Goal: Task Accomplishment & Management: Manage account settings

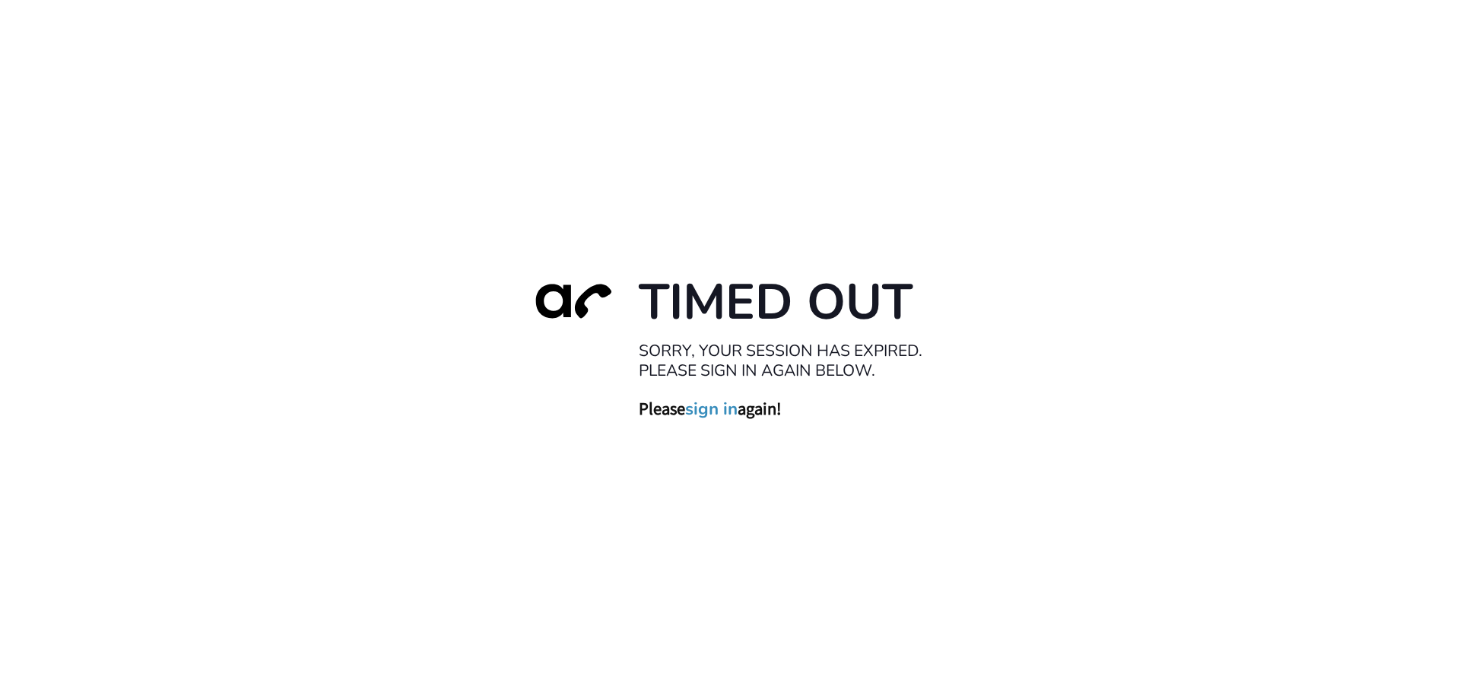
click at [711, 410] on link "sign in" at bounding box center [711, 408] width 52 height 21
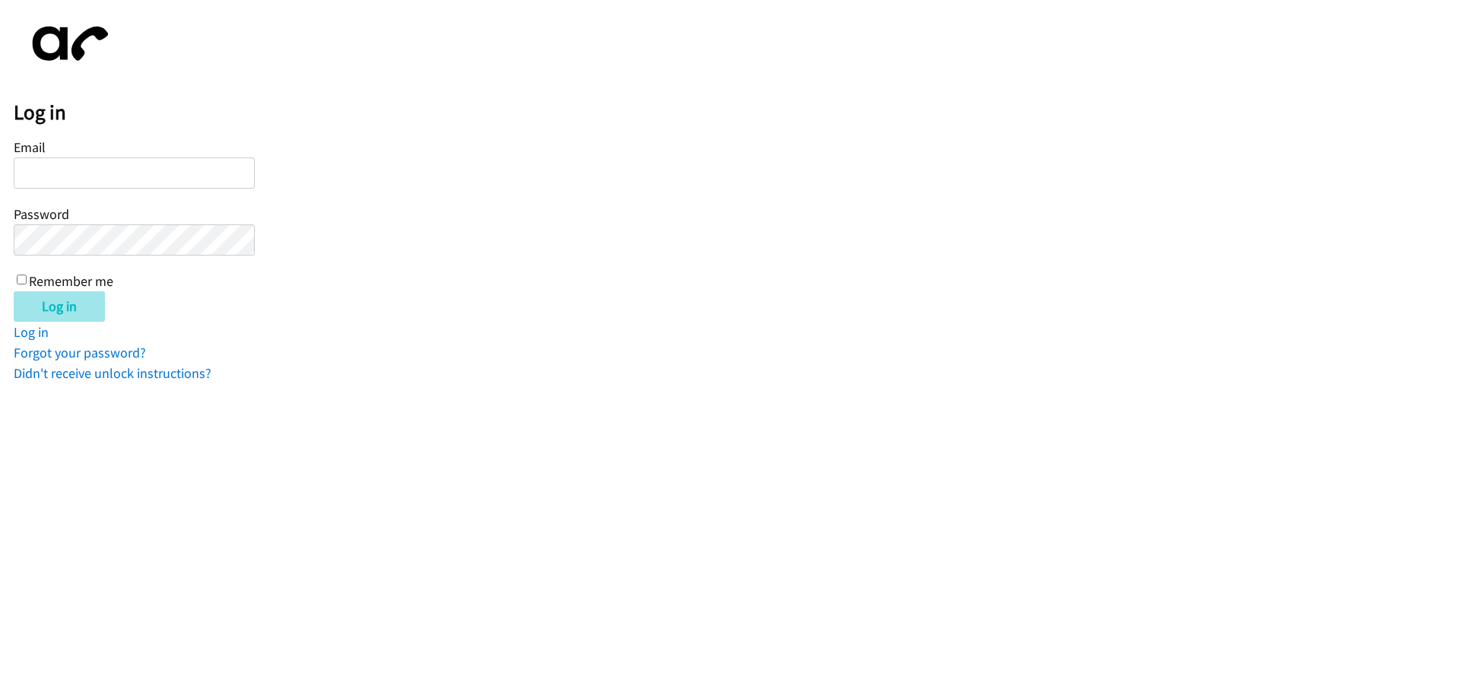
type input "wmatias@lendingpoint.com"
click at [43, 310] on input "Log in" at bounding box center [59, 306] width 91 height 30
